Goal: Task Accomplishment & Management: Manage account settings

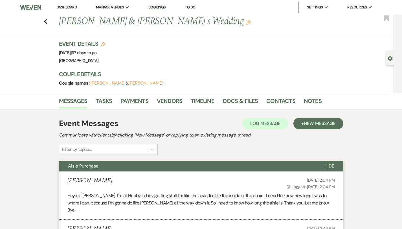
click at [70, 9] on link "Dashboard" at bounding box center [66, 7] width 20 height 5
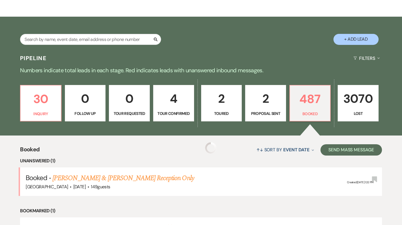
scroll to position [82, 0]
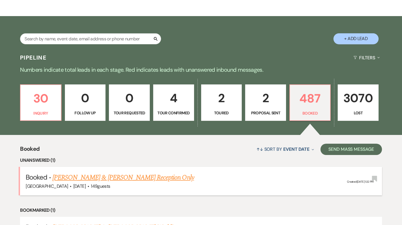
click at [129, 177] on link "[PERSON_NAME] & [PERSON_NAME] Reception Only" at bounding box center [124, 178] width 142 height 10
